Goal: Task Accomplishment & Management: Use online tool/utility

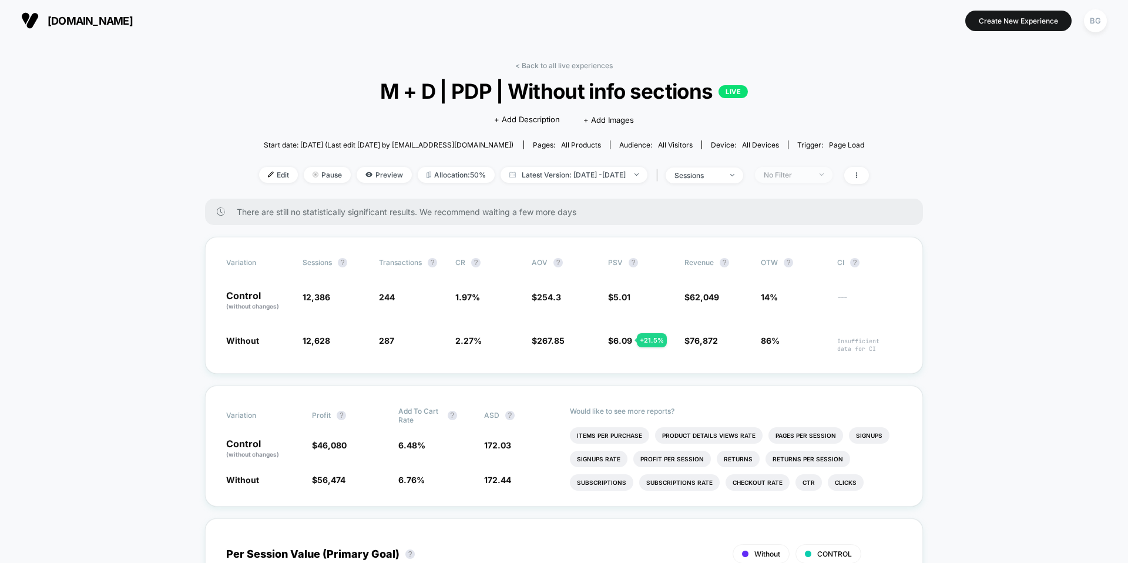
click at [792, 173] on div "No Filter" at bounding box center [787, 174] width 47 height 9
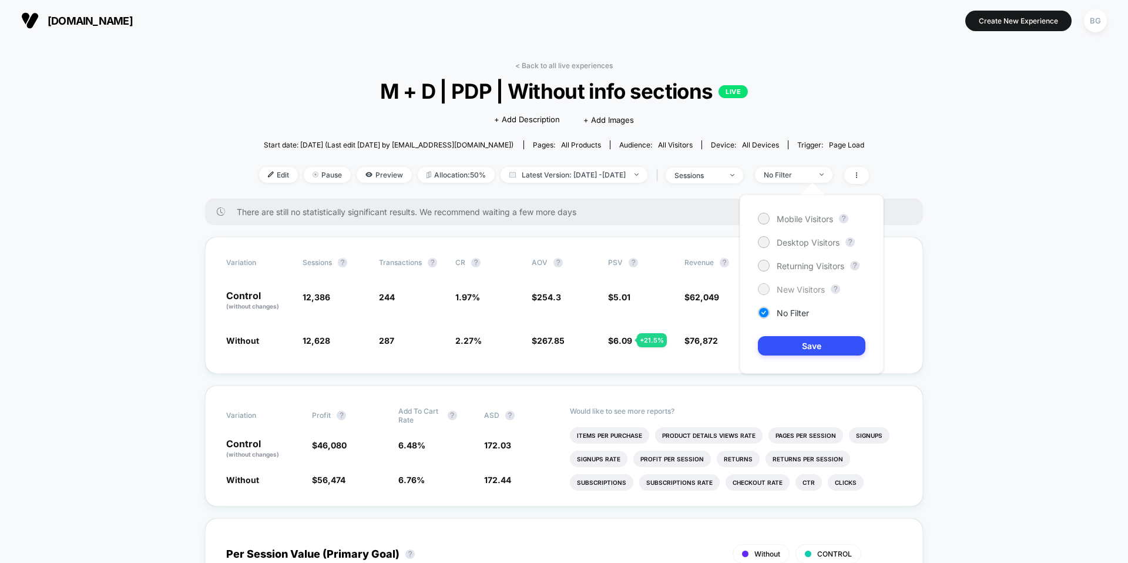
click at [790, 291] on span "New Visitors" at bounding box center [801, 289] width 48 height 10
click at [810, 346] on button "Save" at bounding box center [812, 345] width 108 height 19
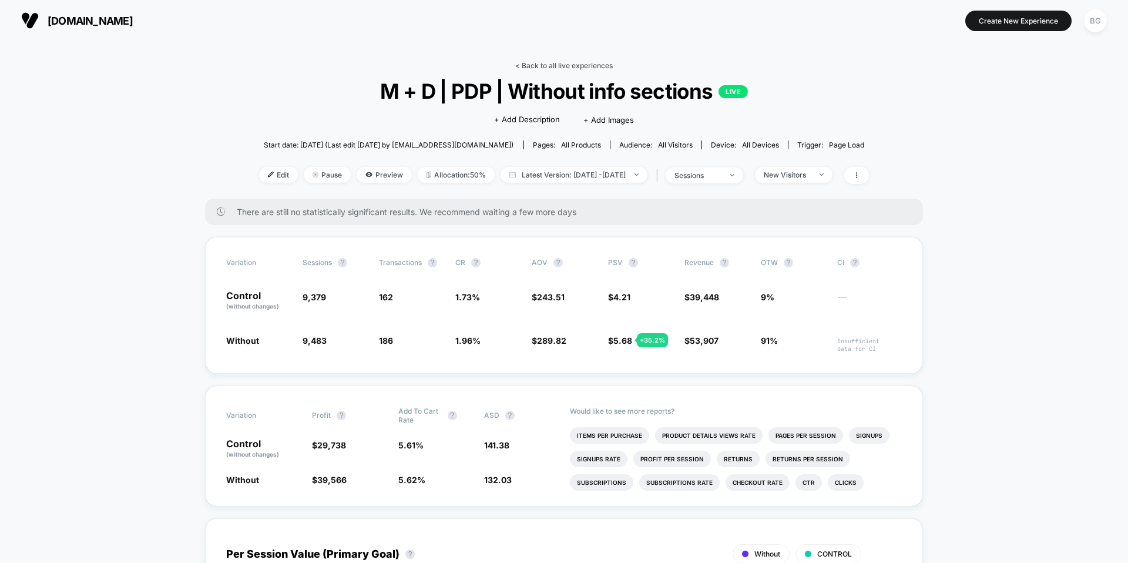
click at [544, 63] on link "< Back to all live experiences" at bounding box center [564, 65] width 98 height 9
